Goal: Navigation & Orientation: Find specific page/section

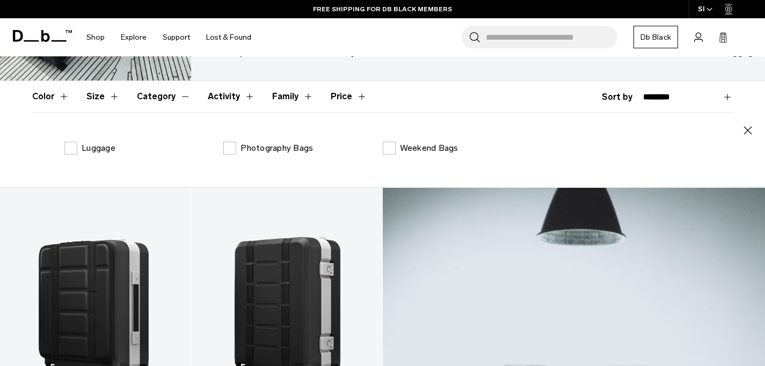
click at [155, 96] on button "Category" at bounding box center [164, 96] width 54 height 31
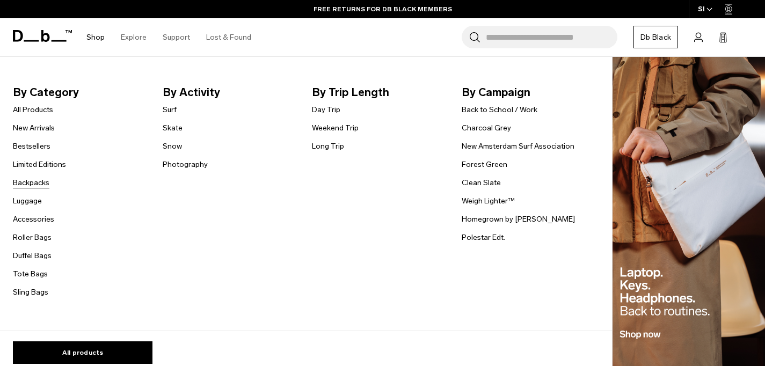
click at [40, 184] on link "Backpacks" at bounding box center [31, 182] width 37 height 11
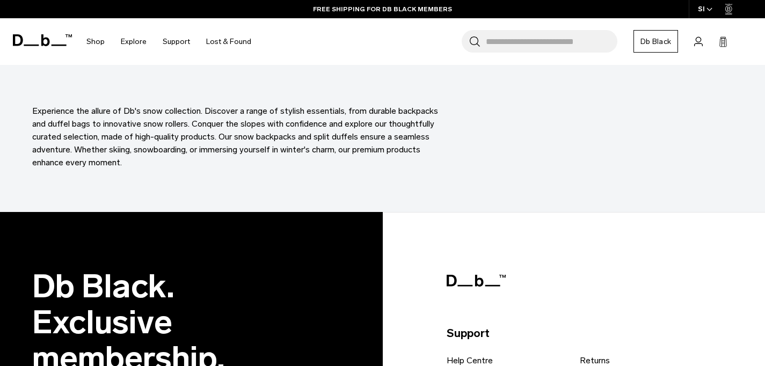
scroll to position [3045, 0]
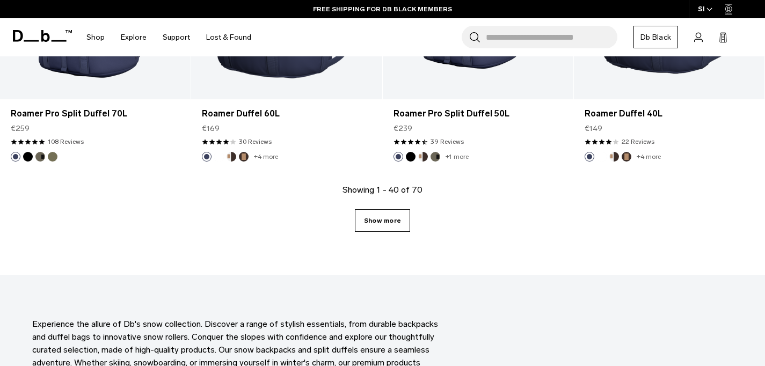
click at [404, 220] on link "Show more" at bounding box center [382, 220] width 55 height 23
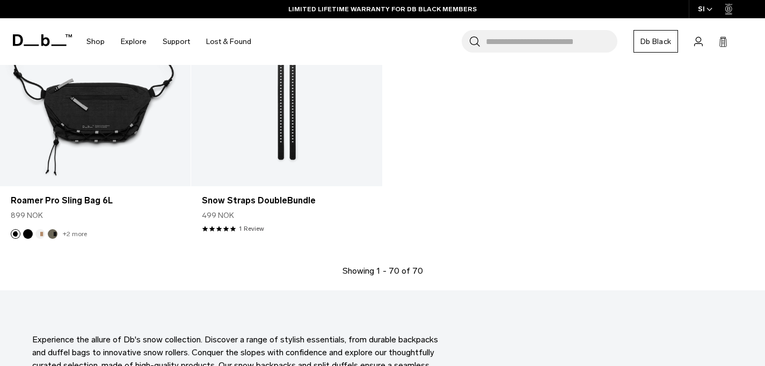
scroll to position [5328, 0]
